Goal: Information Seeking & Learning: Learn about a topic

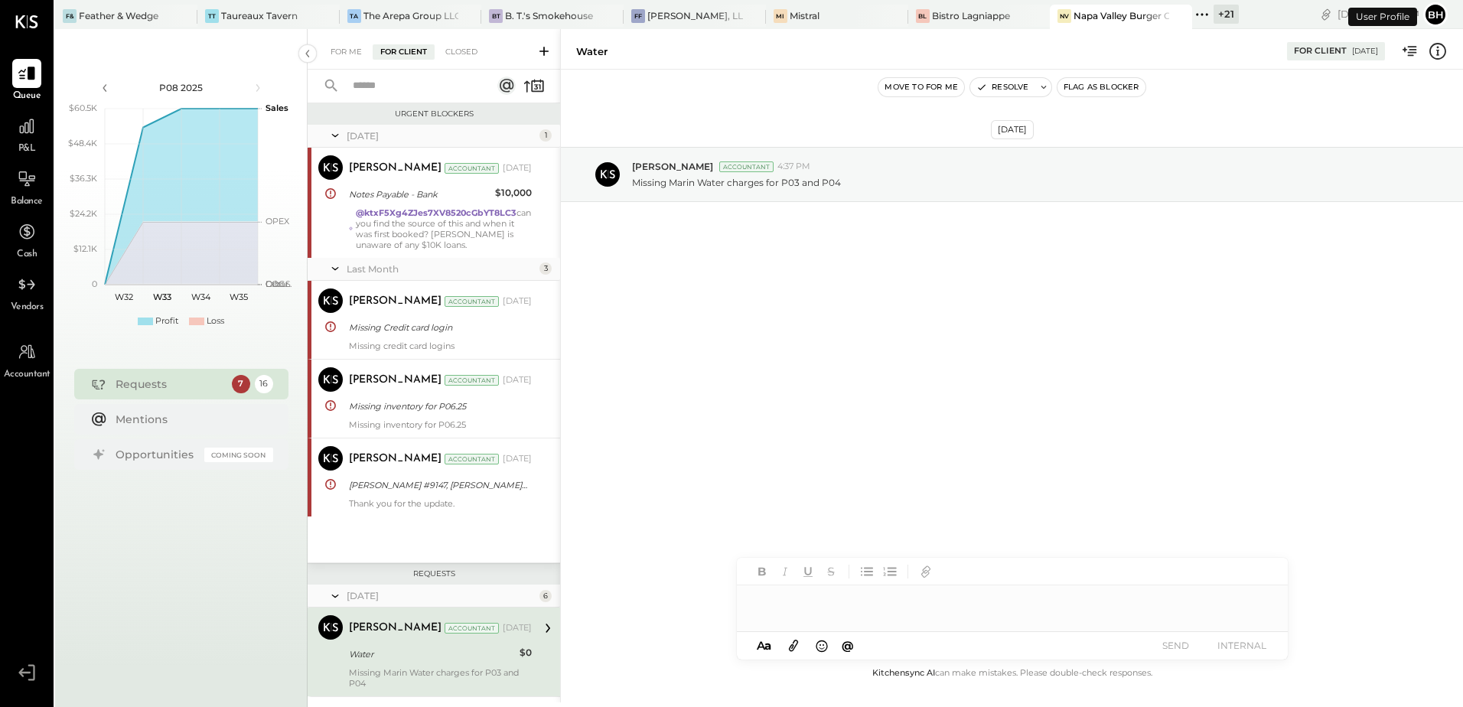
scroll to position [248, 0]
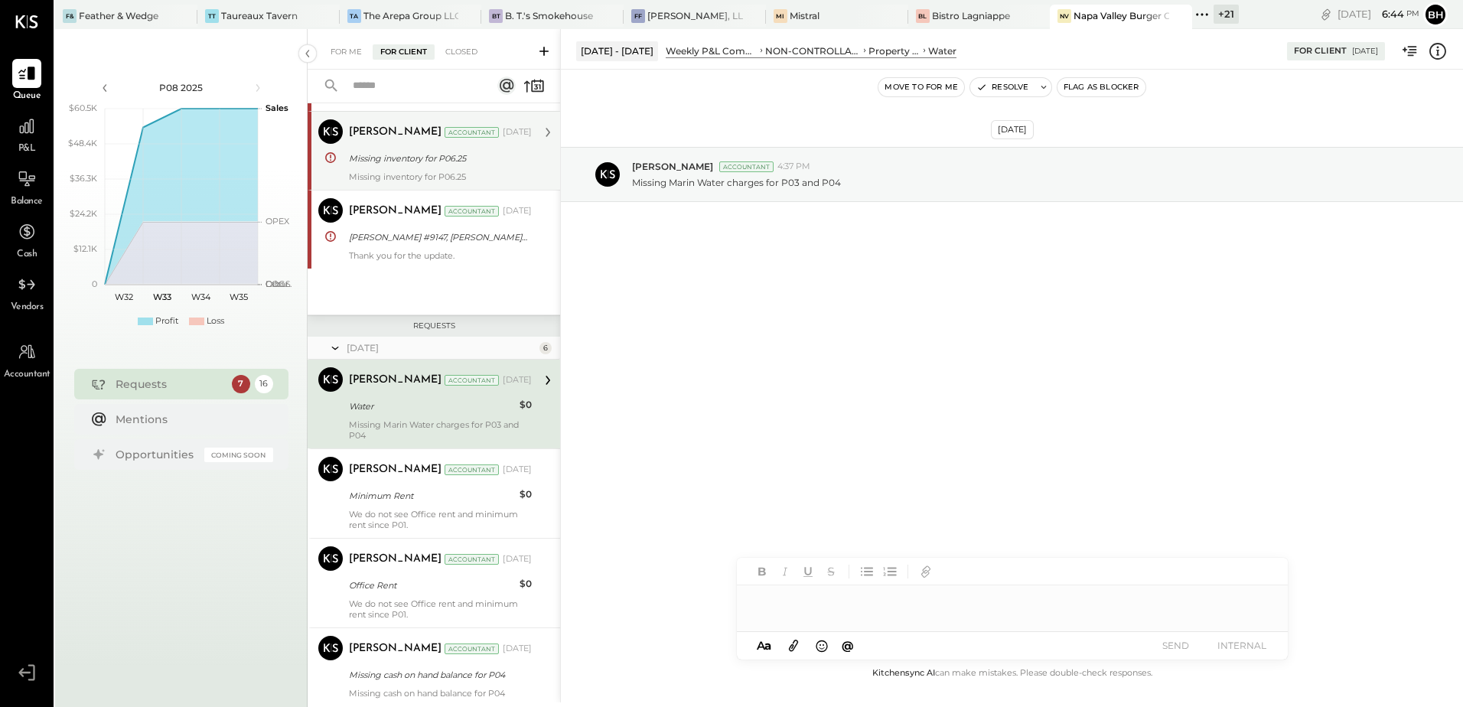
click at [428, 159] on div "Missing inventory for P06.25" at bounding box center [438, 158] width 178 height 15
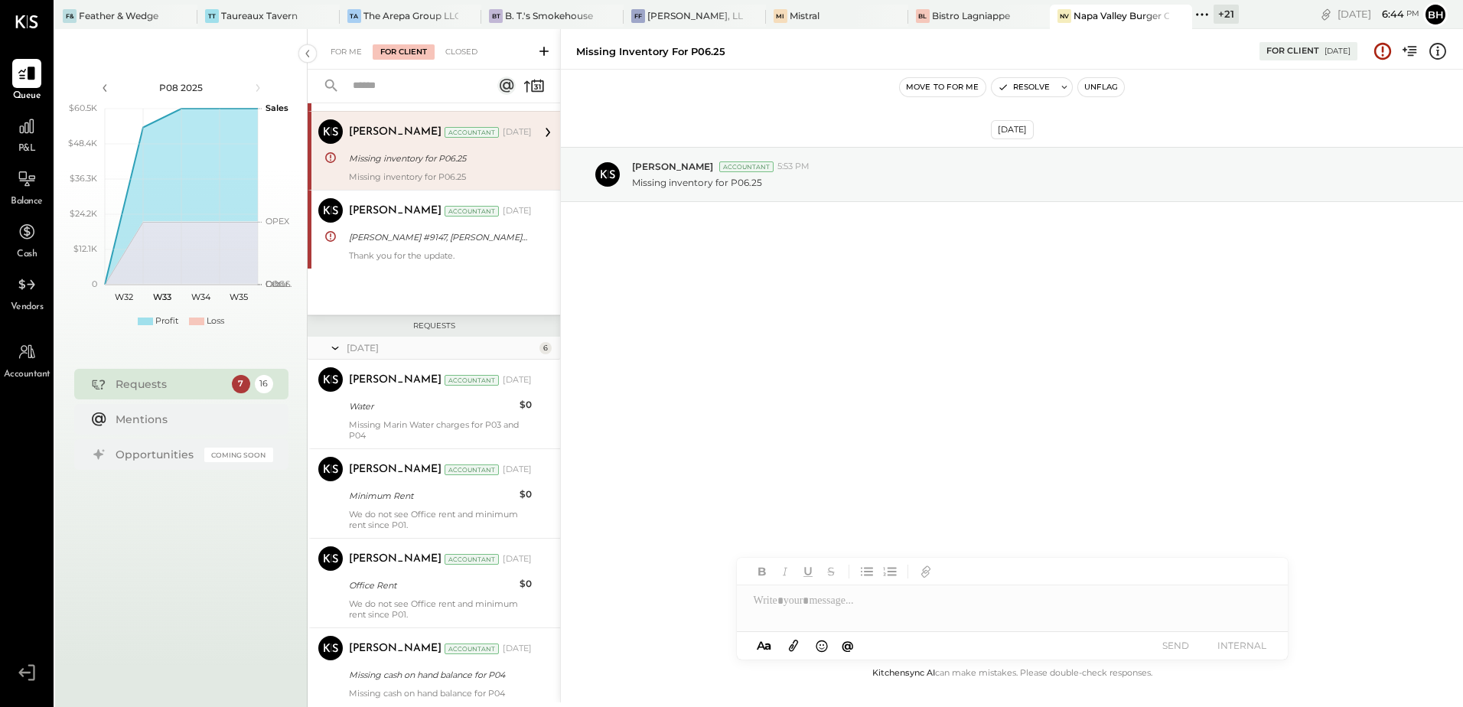
click at [544, 52] on icon at bounding box center [543, 51] width 9 height 9
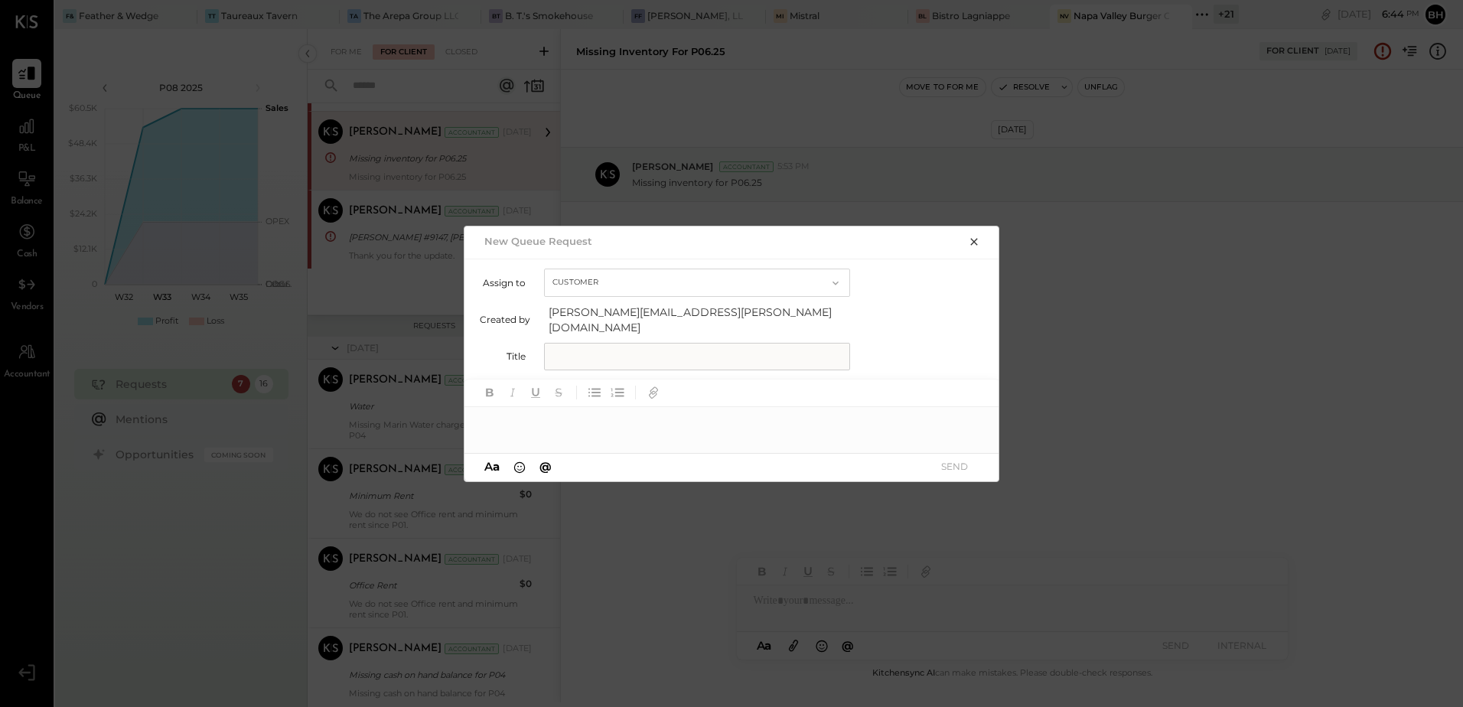
click at [616, 357] on input "text" at bounding box center [697, 357] width 306 height 28
type input "**********"
click at [607, 418] on div at bounding box center [731, 422] width 535 height 31
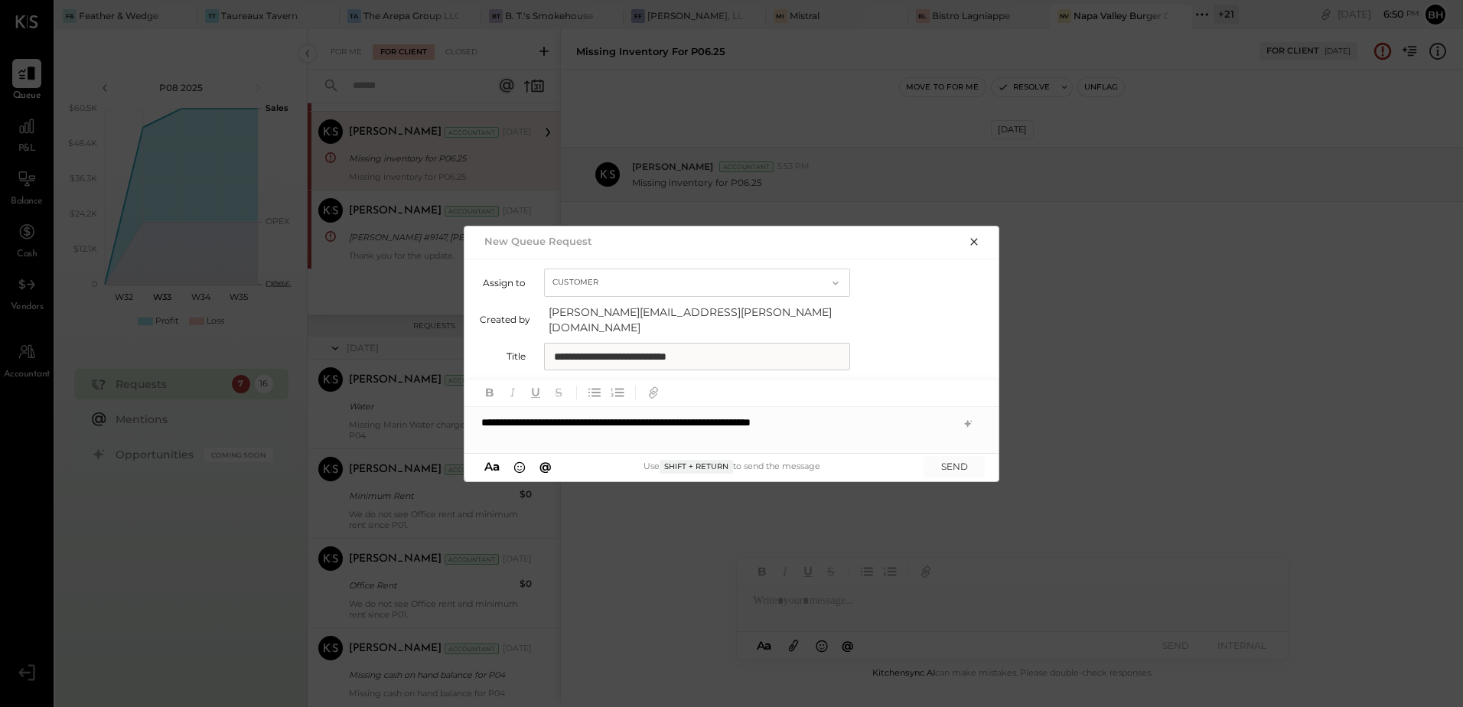
click at [765, 418] on div "**********" at bounding box center [731, 422] width 535 height 31
drag, startPoint x: 868, startPoint y: 415, endPoint x: 958, endPoint y: 454, distance: 98.0
click at [868, 415] on div "**********" at bounding box center [731, 422] width 535 height 31
click at [804, 417] on div "**********" at bounding box center [731, 422] width 535 height 31
click at [867, 415] on div "**********" at bounding box center [731, 422] width 535 height 31
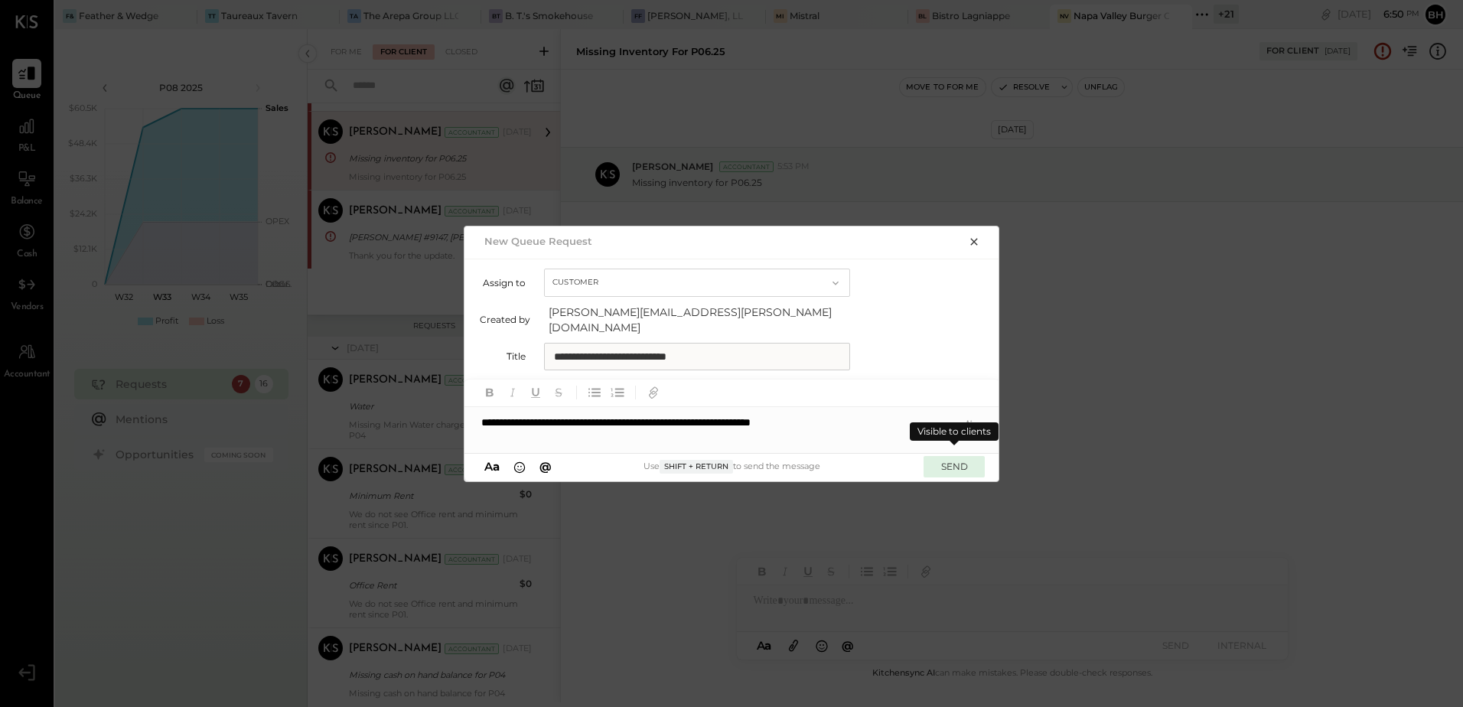
click at [961, 458] on button "SEND" at bounding box center [953, 466] width 61 height 21
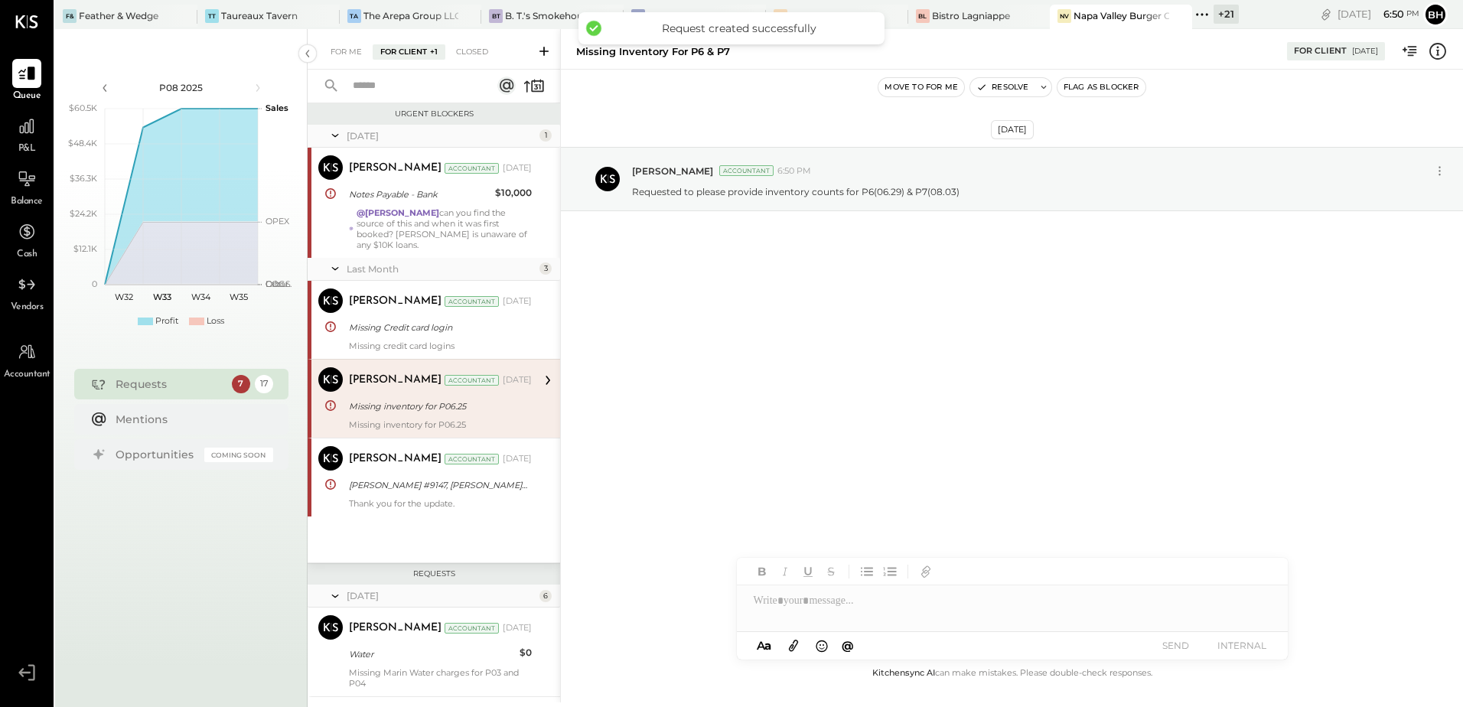
scroll to position [1146, 0]
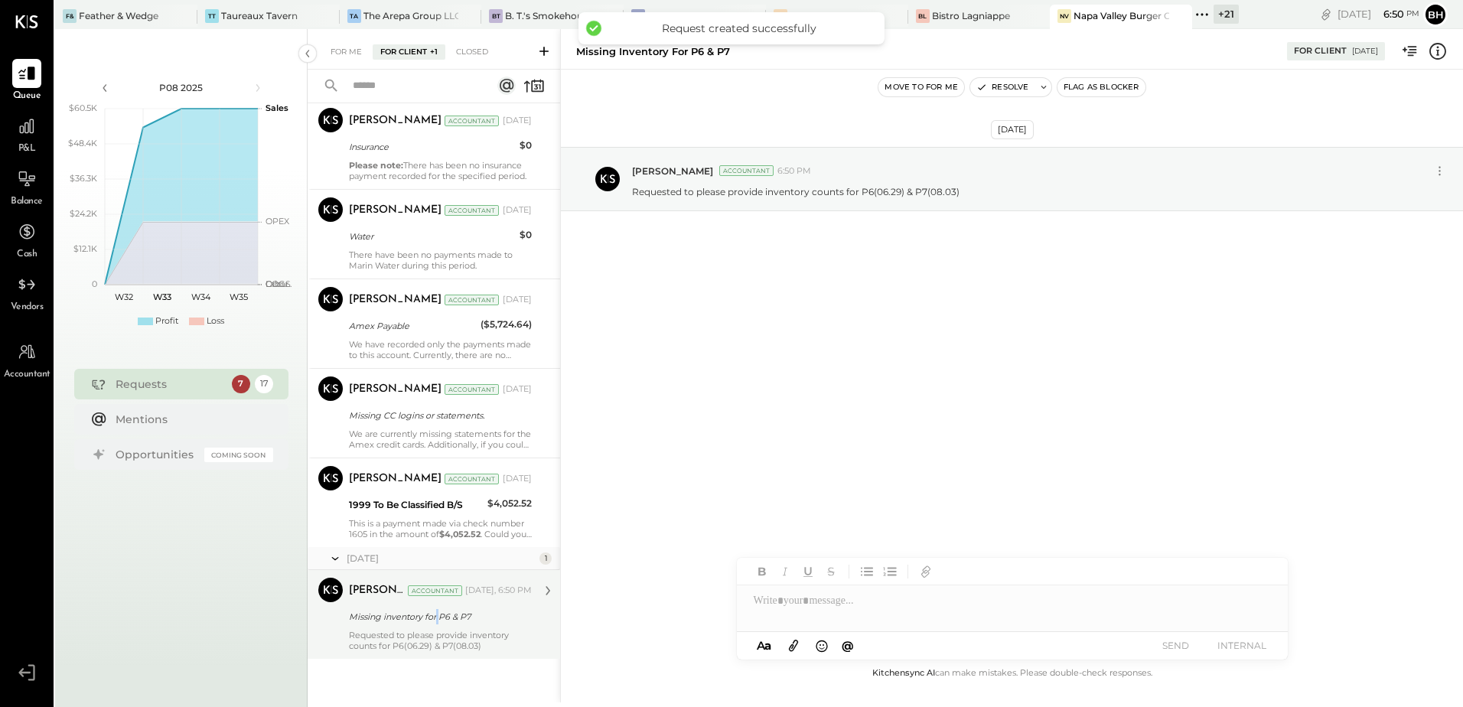
click at [436, 626] on div "Missing inventory for P6 & P7" at bounding box center [438, 616] width 178 height 18
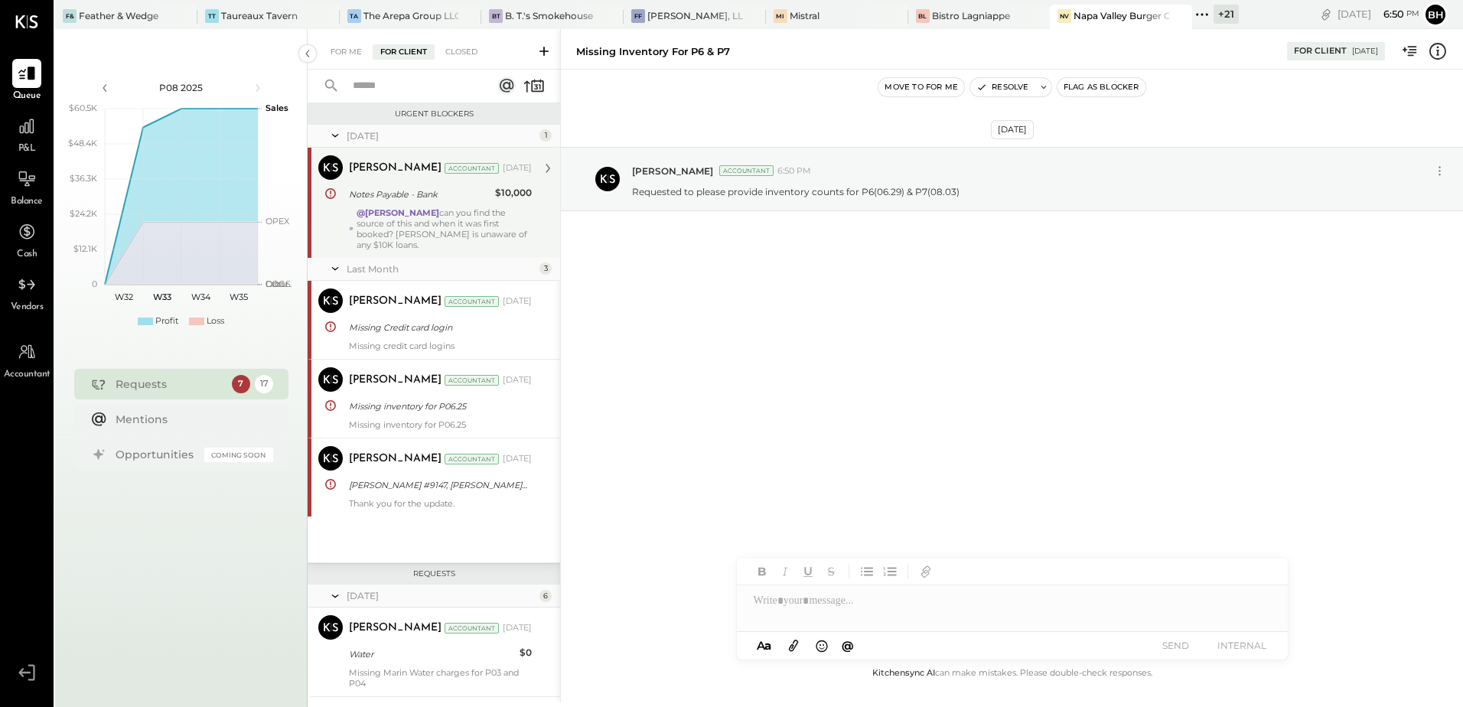
click at [442, 229] on div "@[PERSON_NAME] can you find the source of this and when it was first booked? [P…" at bounding box center [443, 228] width 175 height 43
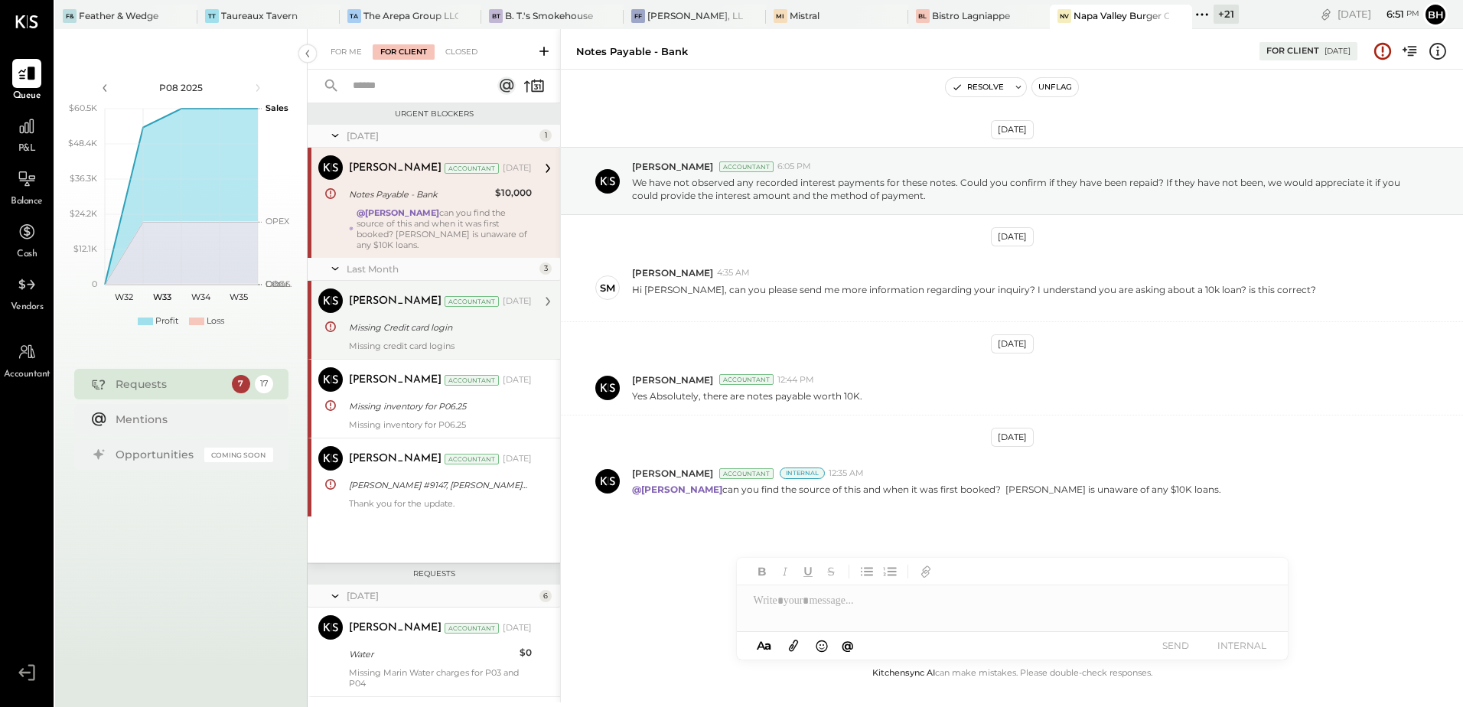
click at [444, 334] on div "Missing Credit card login" at bounding box center [438, 327] width 178 height 15
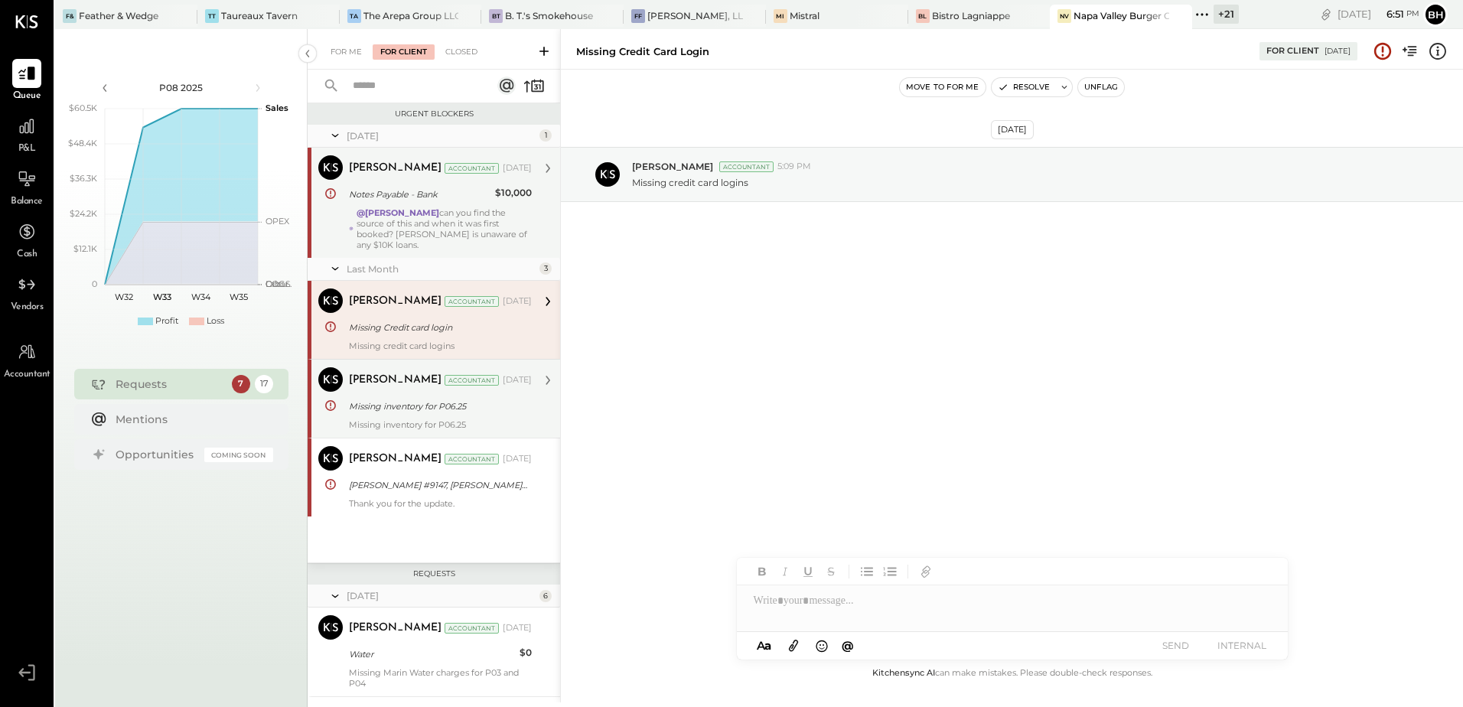
click at [436, 390] on div "[PERSON_NAME] Accountant [DATE]" at bounding box center [440, 379] width 183 height 21
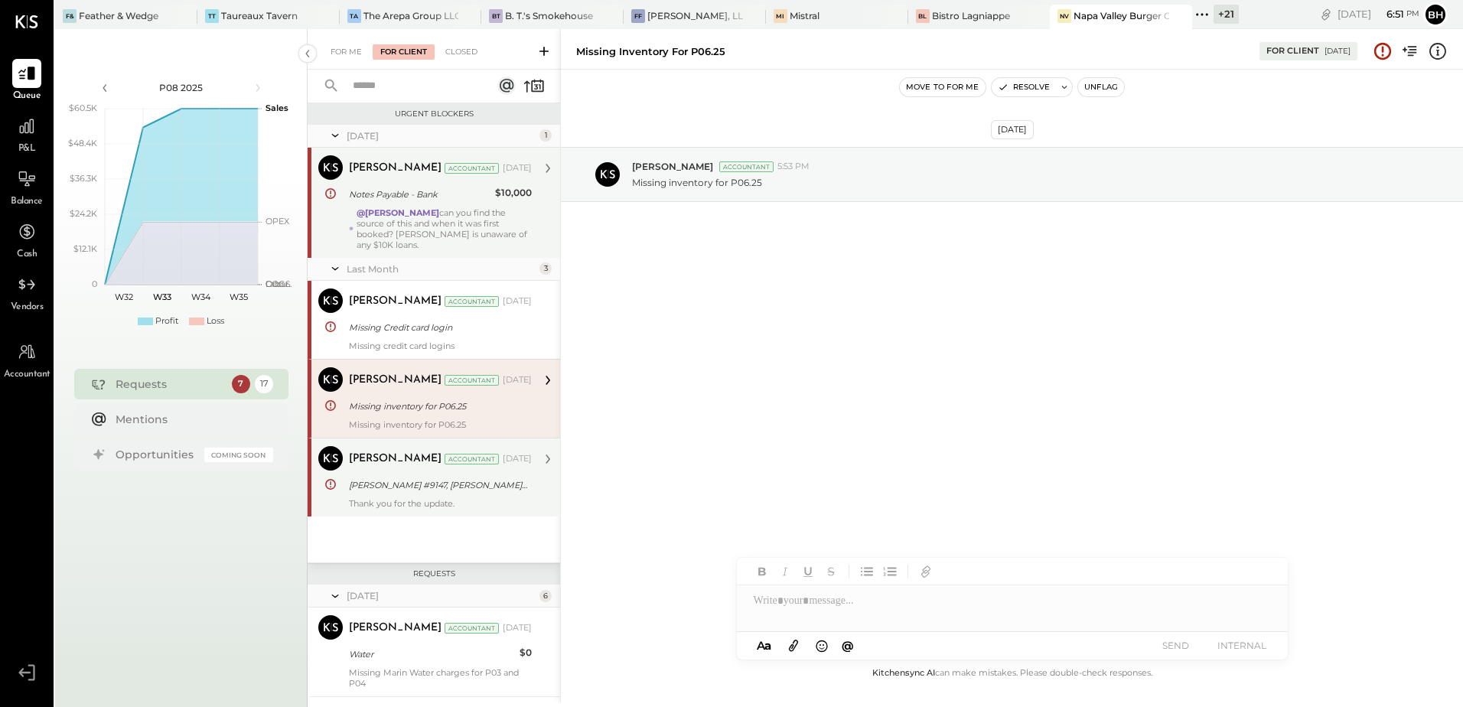
click at [436, 480] on div "[PERSON_NAME] #9147, [PERSON_NAME] #9318" at bounding box center [438, 484] width 178 height 15
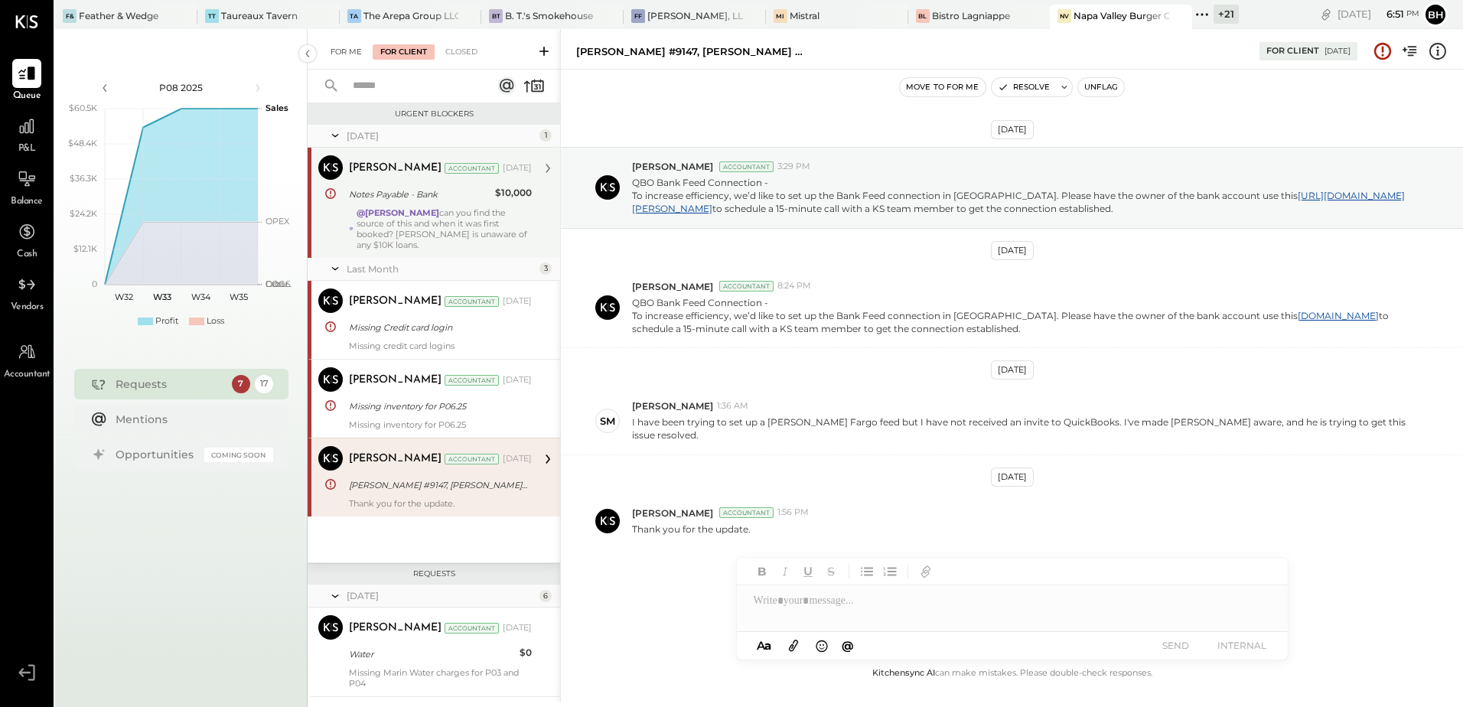
click at [342, 48] on div "For Me" at bounding box center [346, 51] width 47 height 15
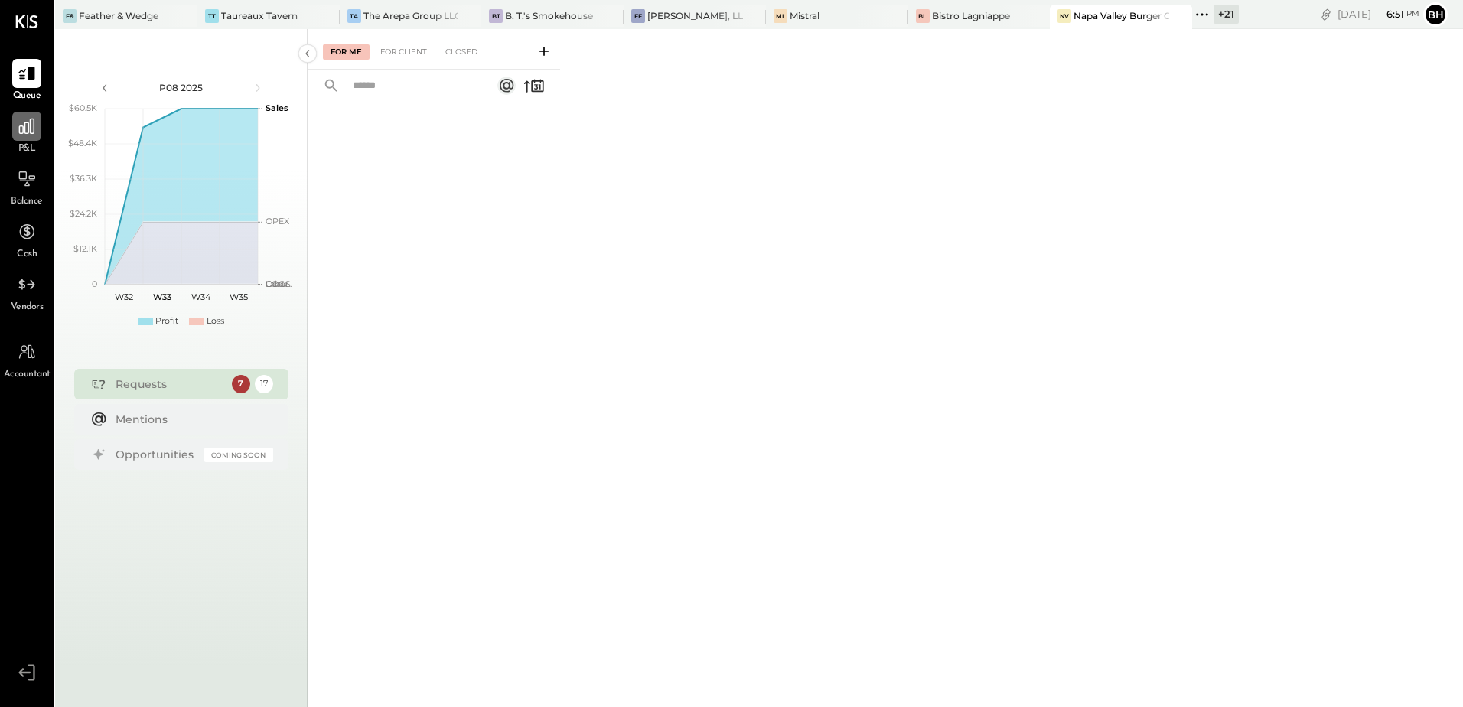
click at [16, 135] on div at bounding box center [26, 126] width 29 height 29
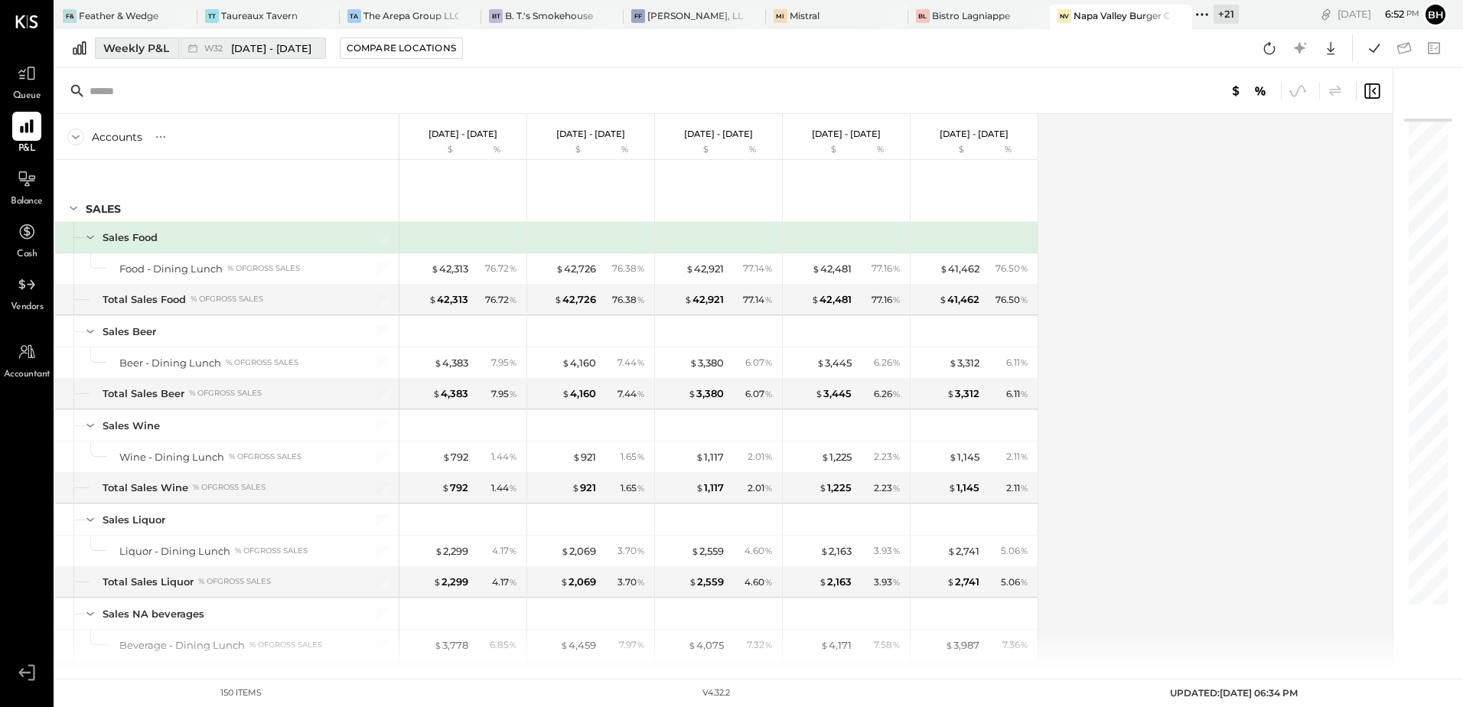
click at [161, 50] on div "Weekly P&L" at bounding box center [136, 48] width 66 height 15
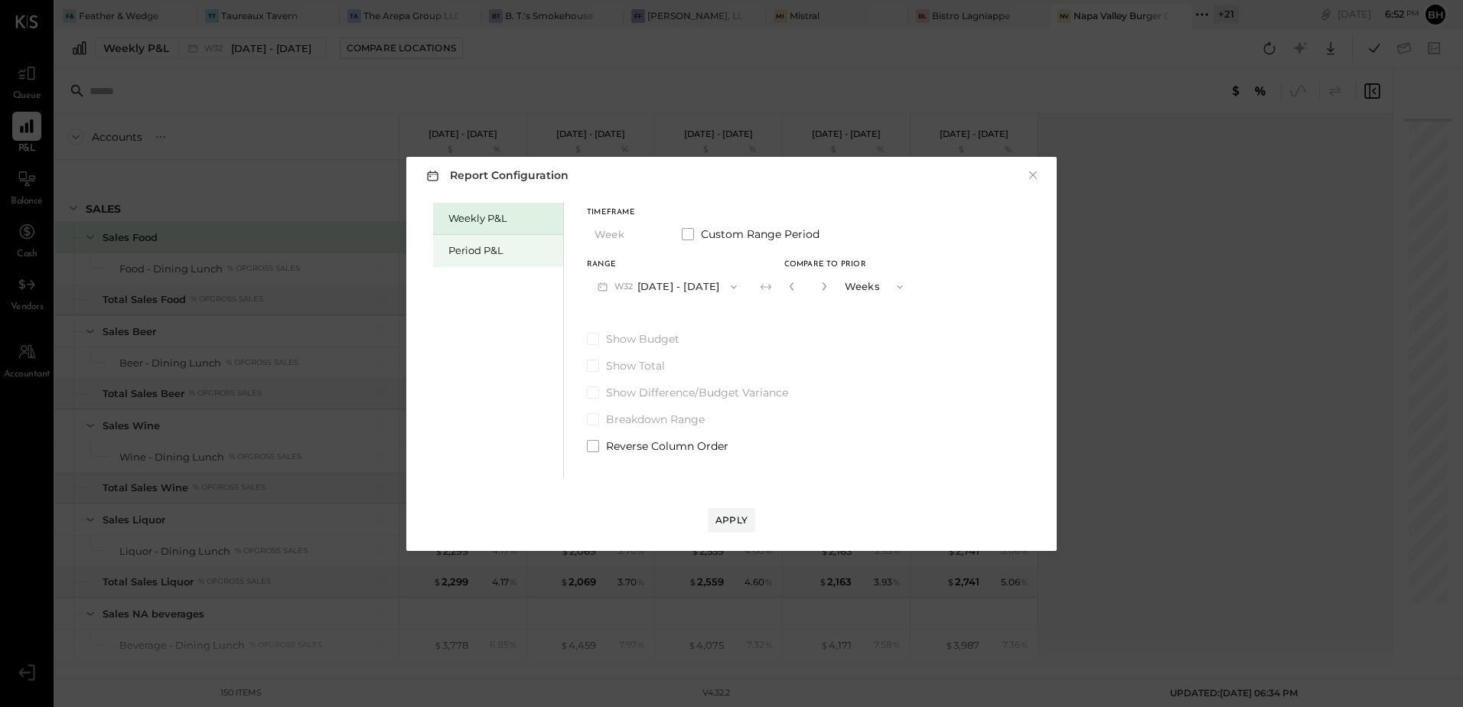
click at [494, 242] on div "Period P&L" at bounding box center [498, 251] width 130 height 32
click at [682, 285] on button "P08 [DATE] - [DATE]" at bounding box center [666, 286] width 159 height 28
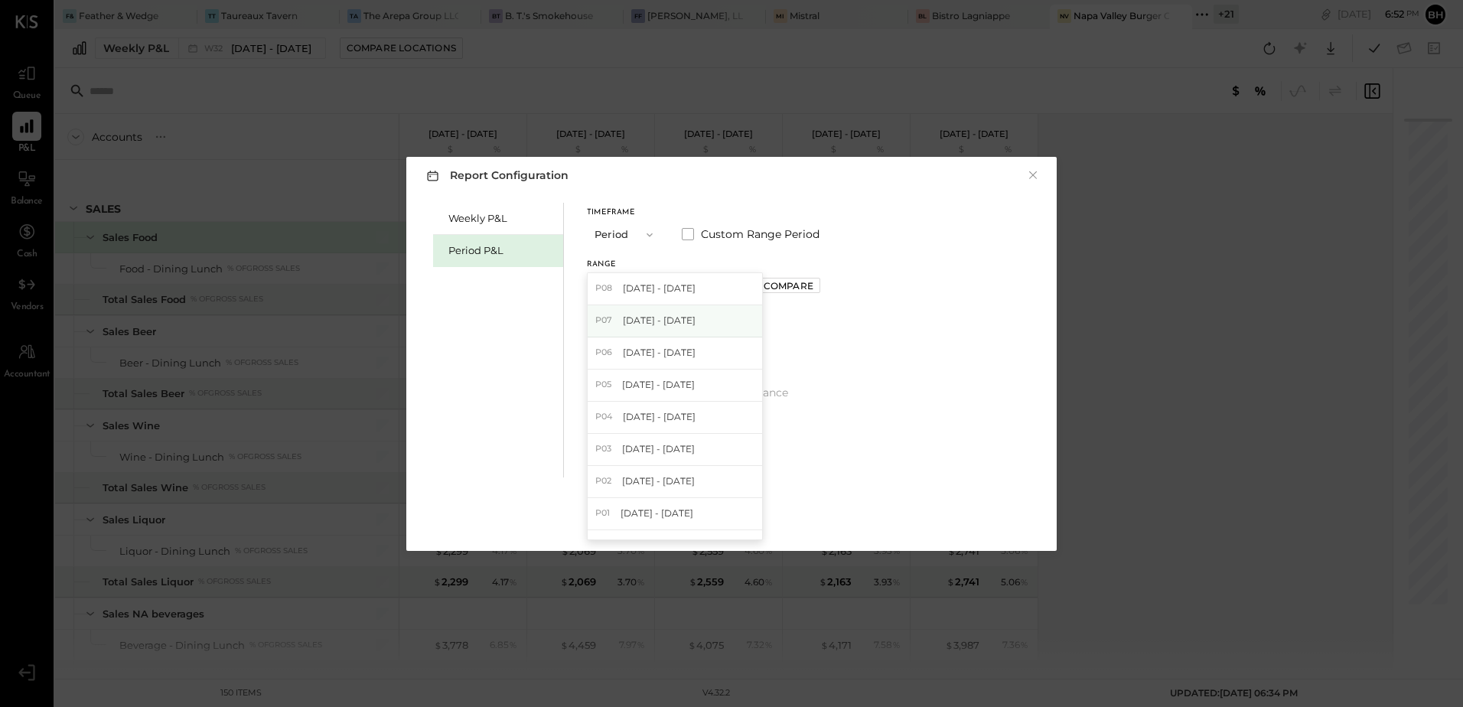
click at [679, 321] on span "[DATE] - [DATE]" at bounding box center [659, 320] width 73 height 13
click at [742, 524] on div "Apply" at bounding box center [731, 519] width 32 height 13
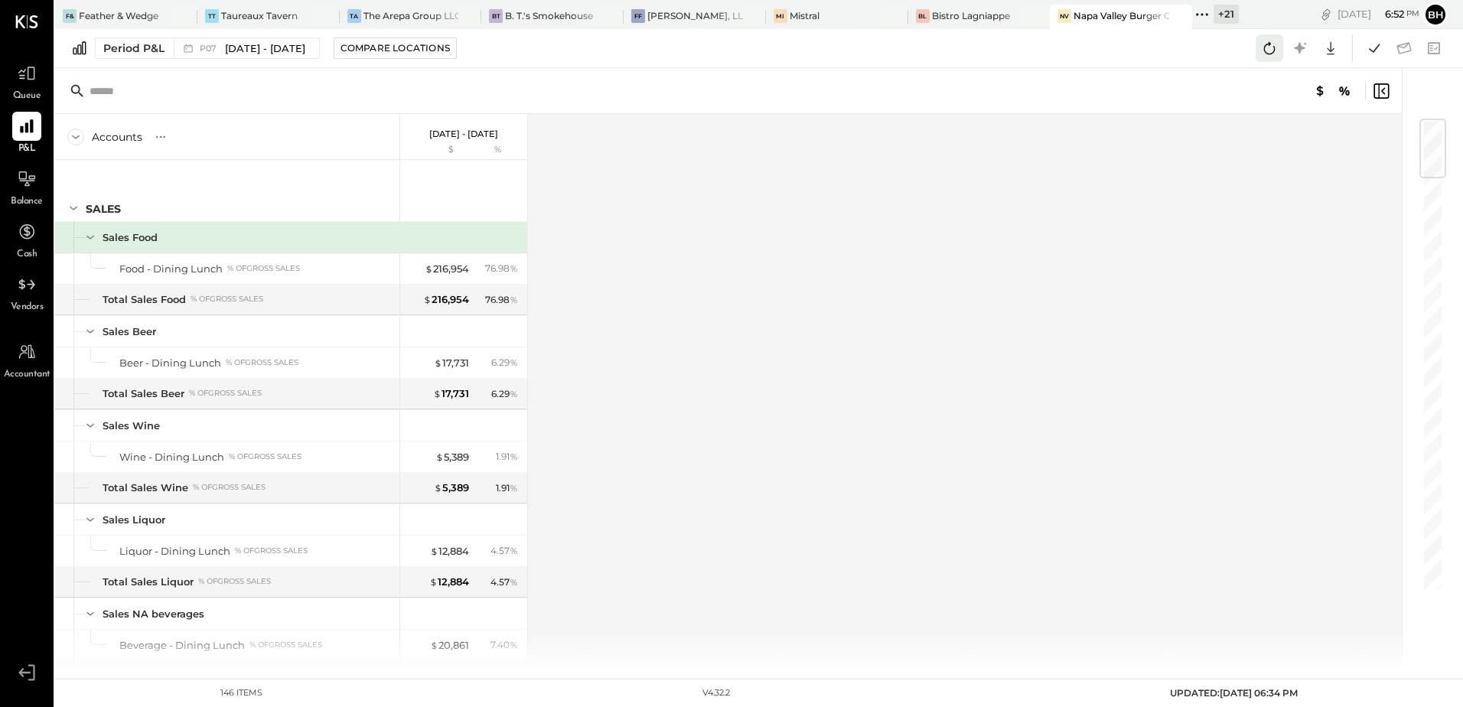
click at [1278, 47] on icon at bounding box center [1269, 48] width 20 height 20
click at [1366, 49] on icon at bounding box center [1374, 48] width 20 height 20
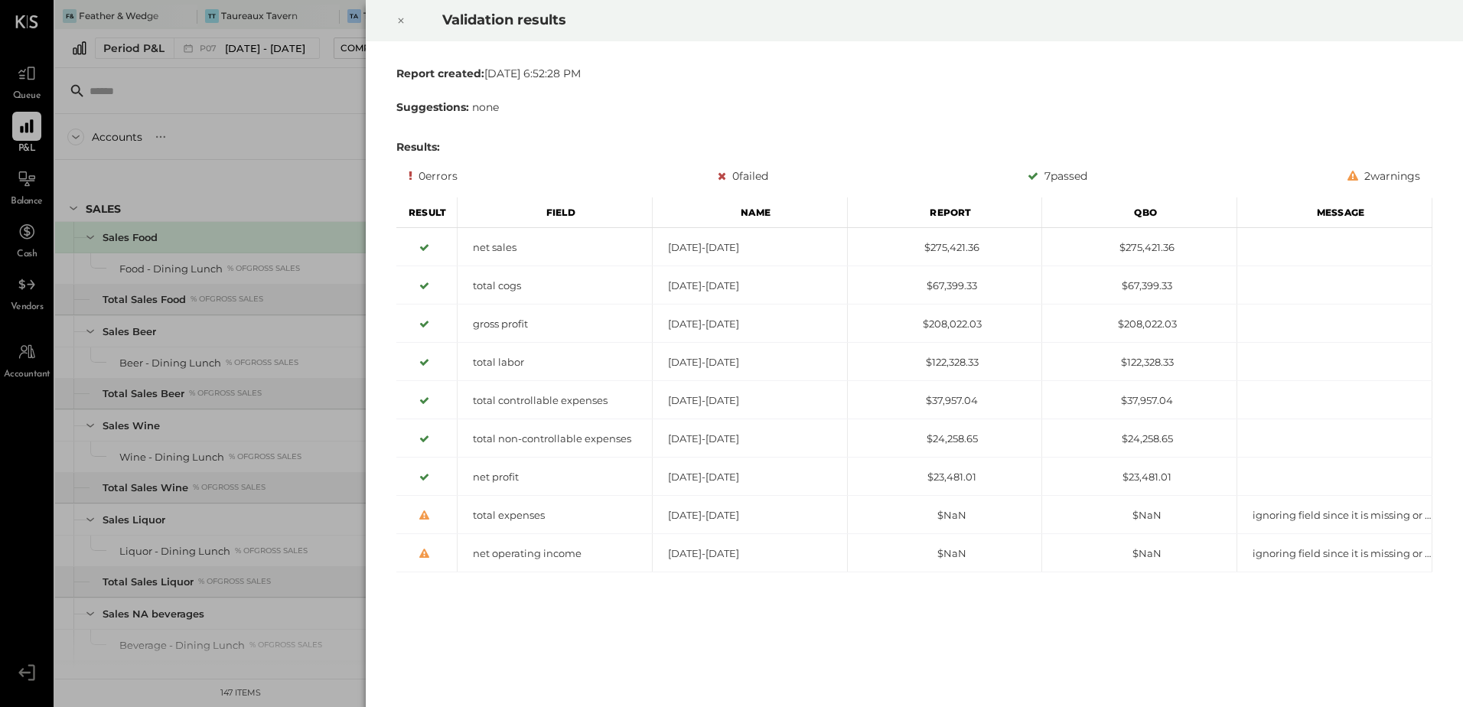
click at [401, 20] on icon at bounding box center [400, 20] width 9 height 18
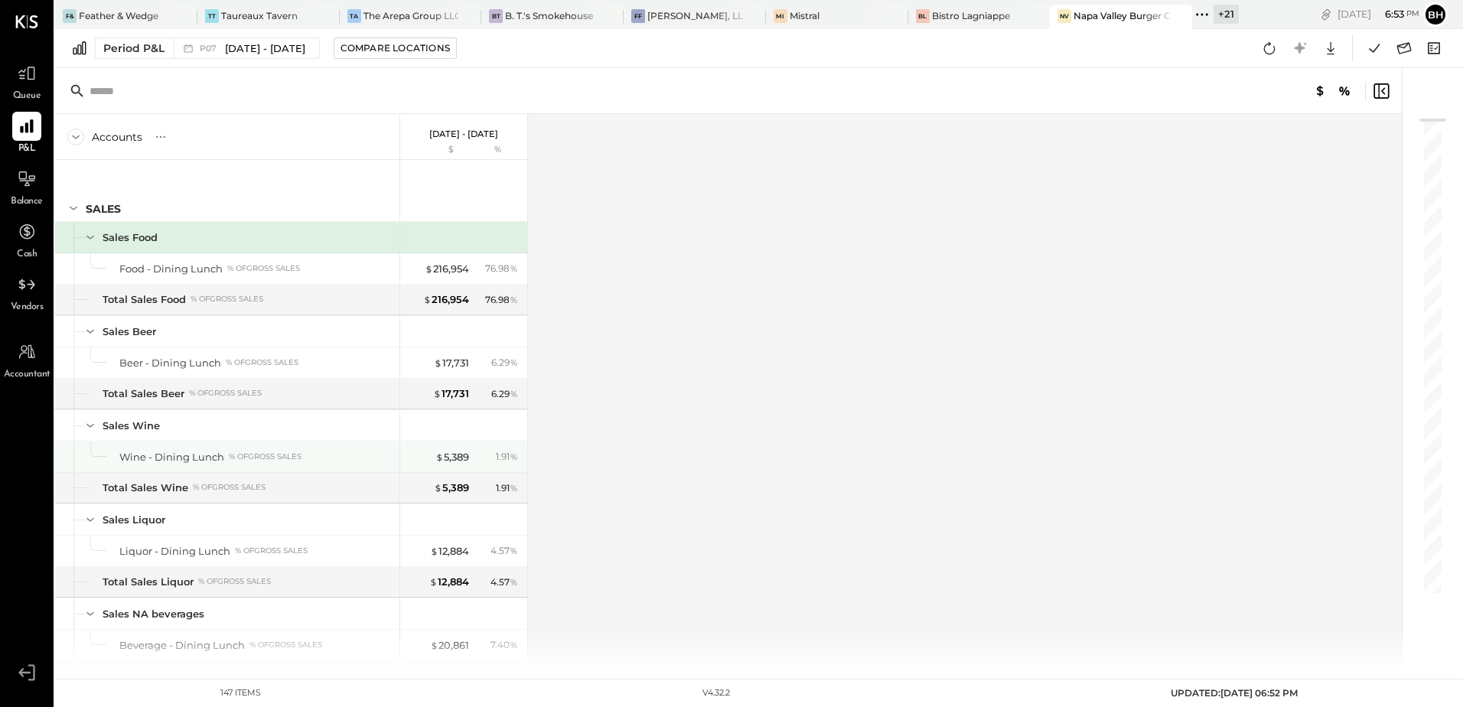
click at [396, 441] on div "Wine - Dining Lunch % of GROSS SALES" at bounding box center [227, 456] width 344 height 31
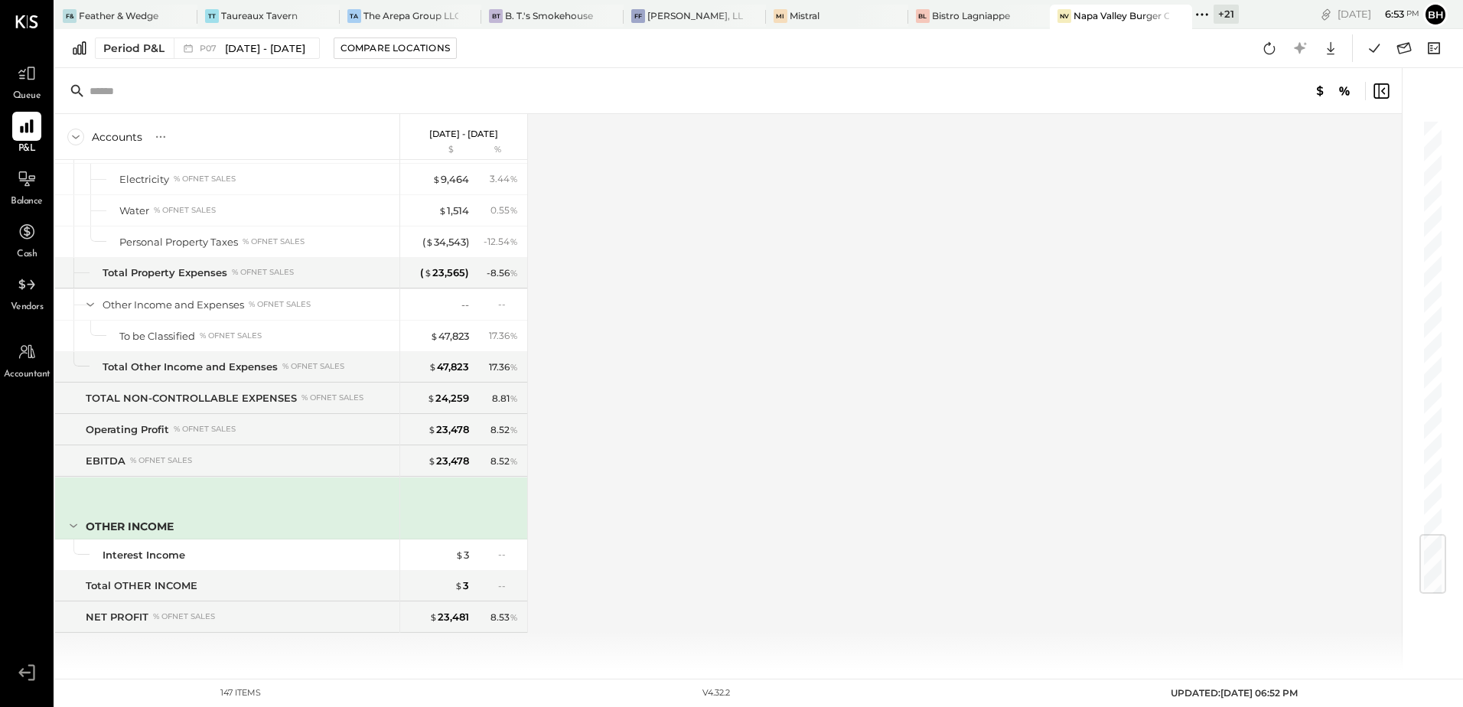
scroll to position [3537, 0]
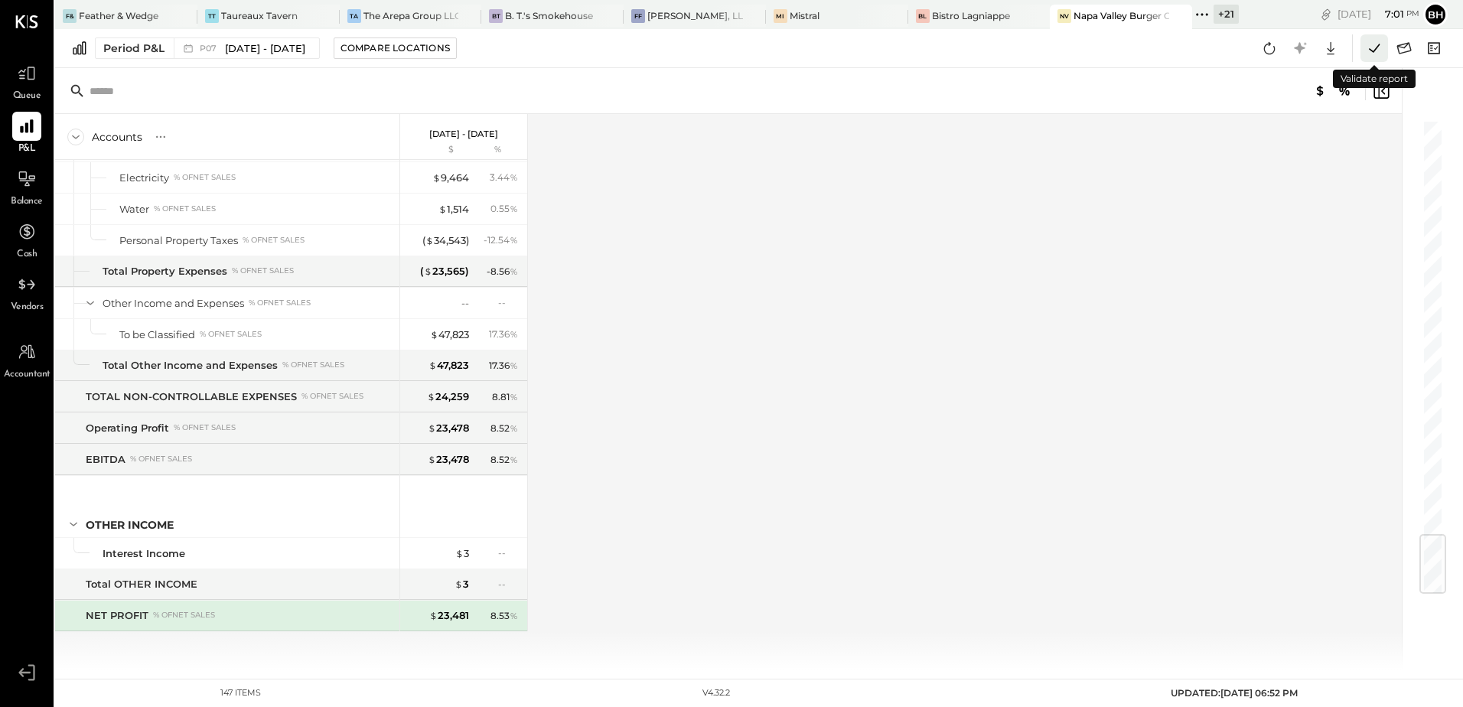
click at [1370, 49] on icon at bounding box center [1374, 48] width 11 height 8
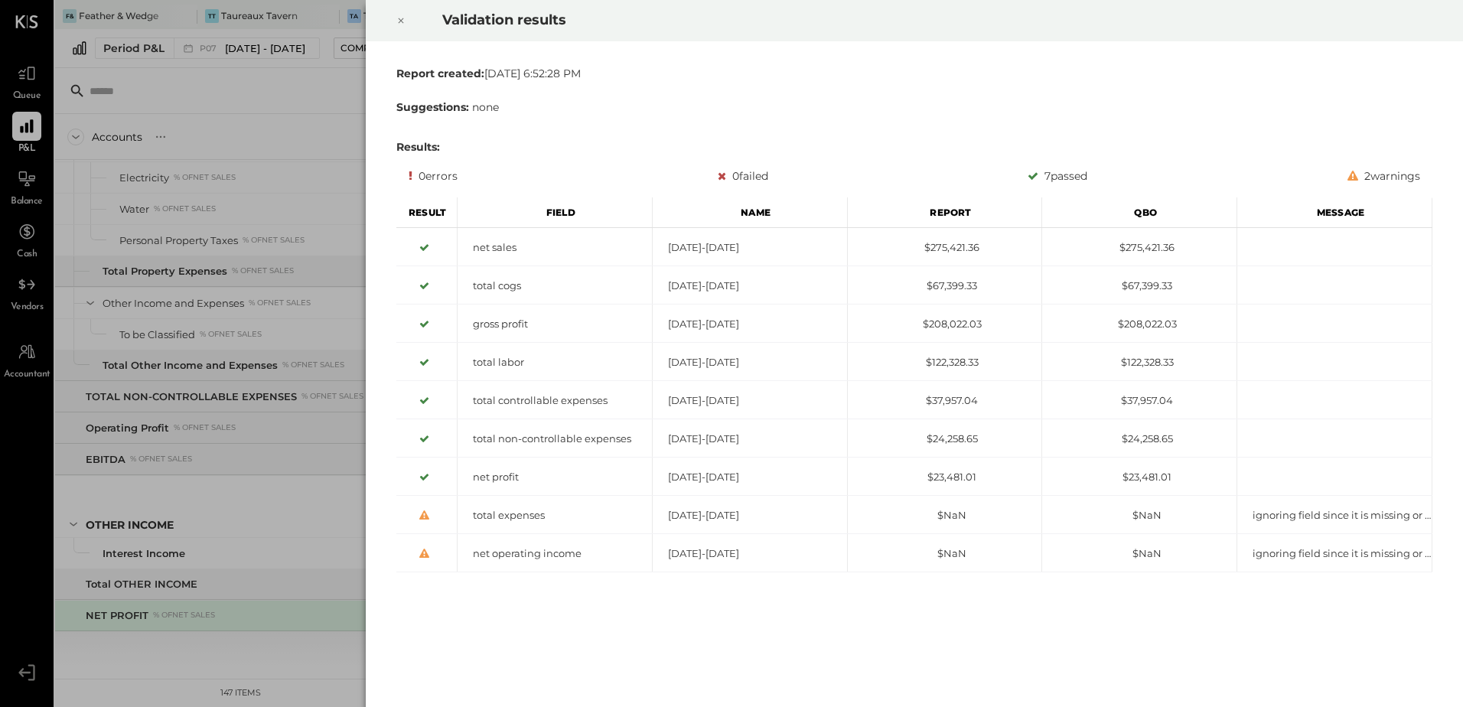
drag, startPoint x: 399, startPoint y: 21, endPoint x: 440, endPoint y: 134, distance: 120.3
click at [402, 25] on icon at bounding box center [400, 20] width 9 height 18
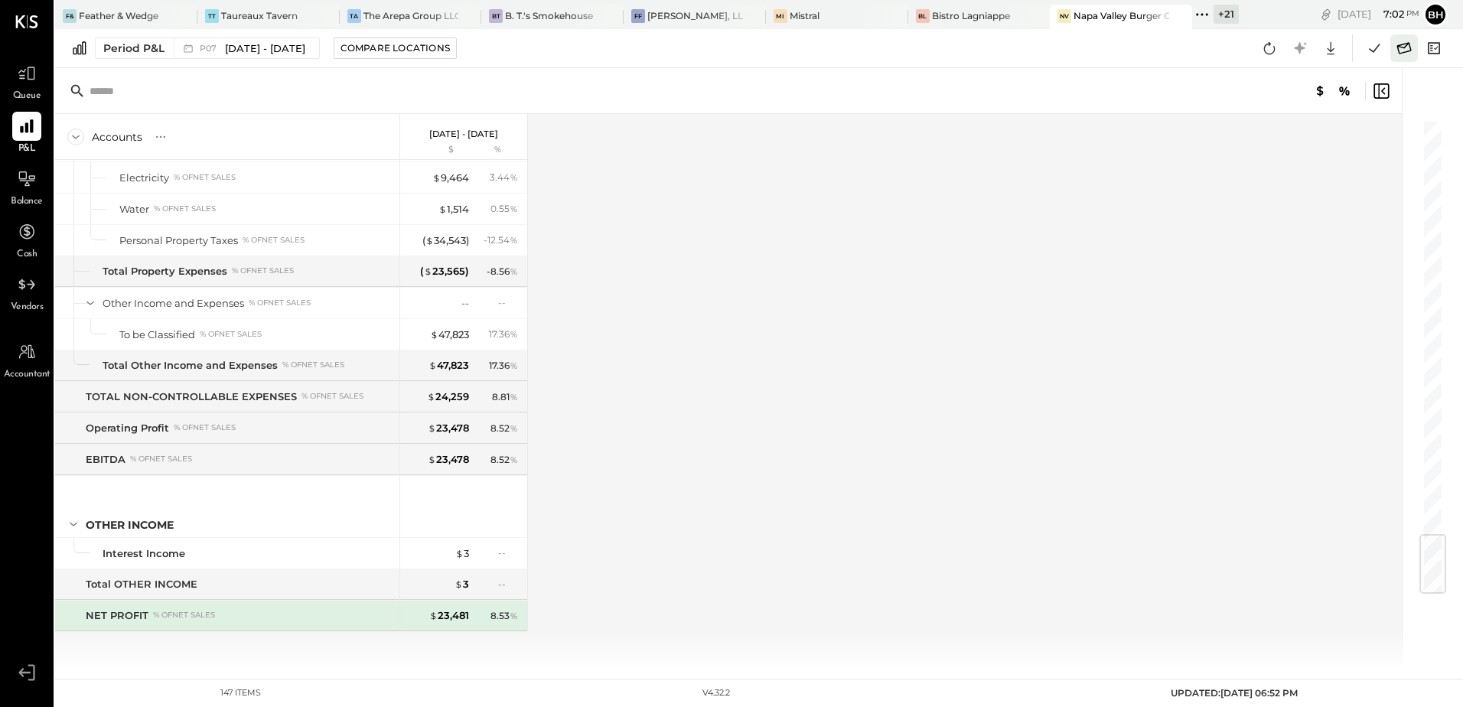
click at [1408, 46] on icon at bounding box center [1404, 48] width 20 height 20
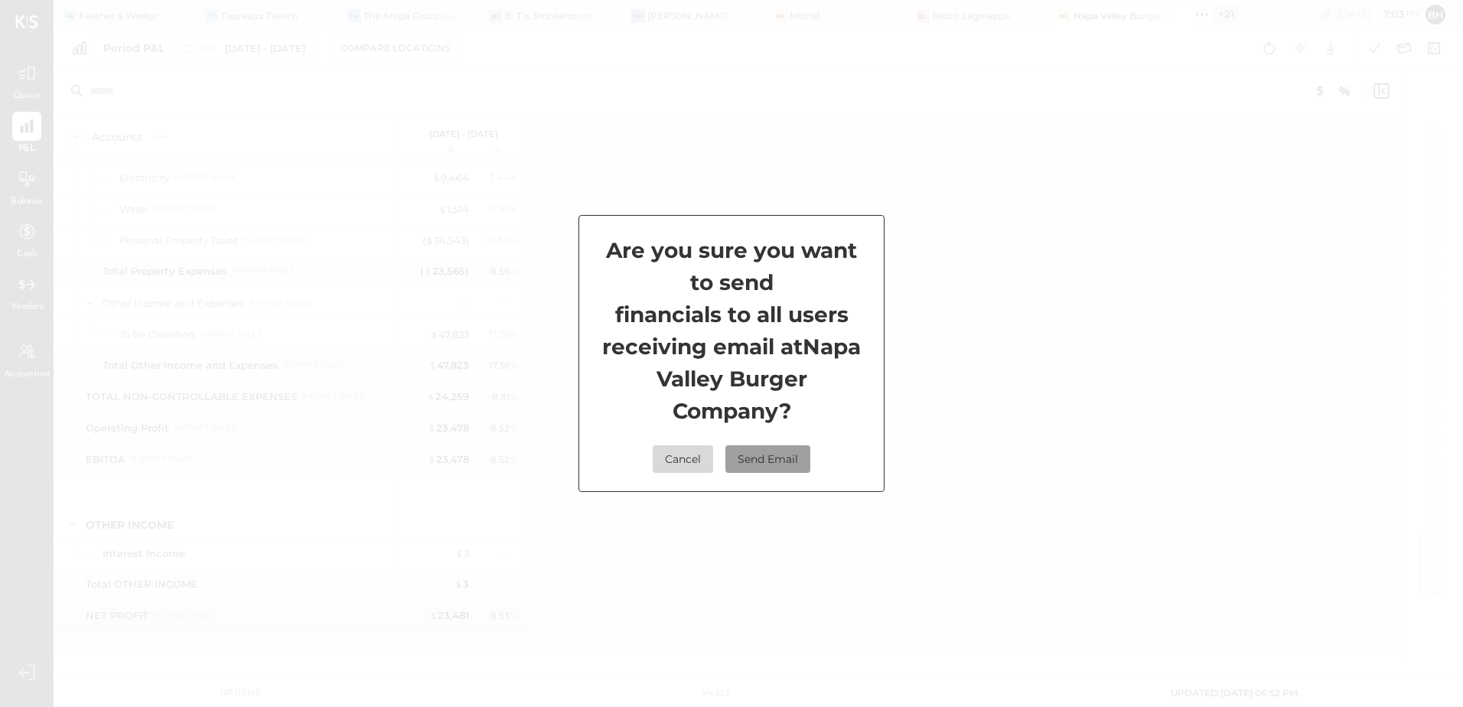
click at [755, 467] on button "Send Email" at bounding box center [767, 459] width 85 height 28
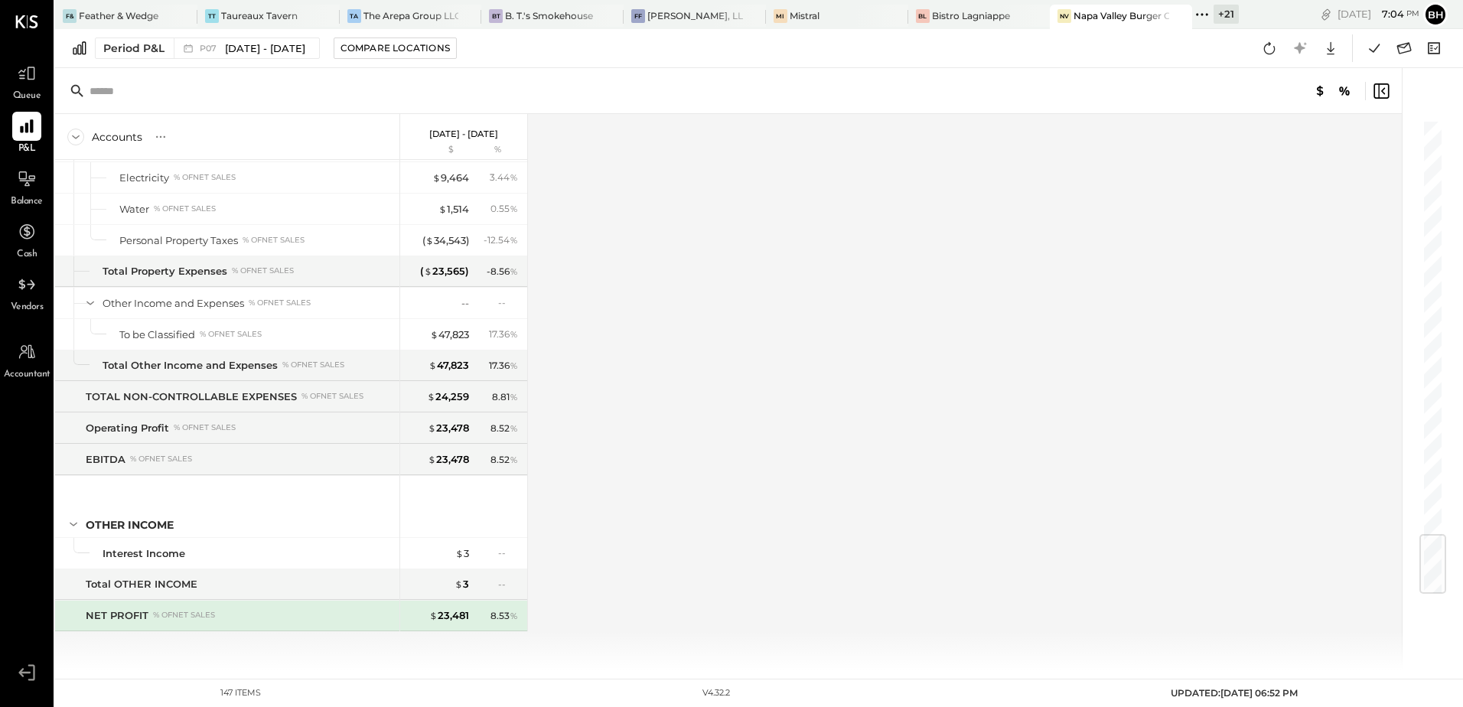
click at [852, 427] on div "Accounts S % GL [DATE] - [DATE] $ % SALES Sales Food Food - Dining Lunch % of G…" at bounding box center [729, 391] width 1349 height 555
